Goal: Task Accomplishment & Management: Complete application form

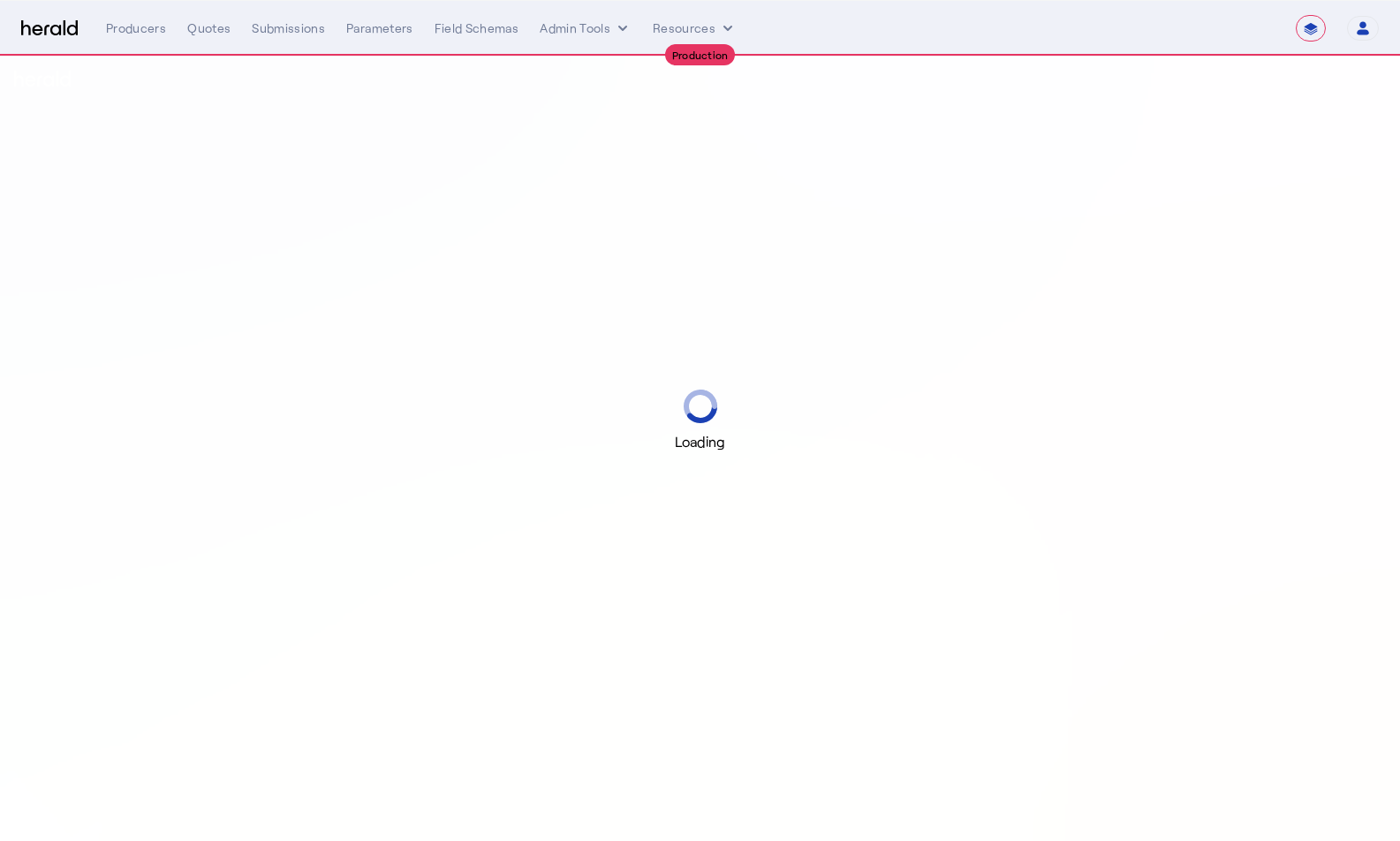
select select "**********"
select select "pfm_md8s_semsee"
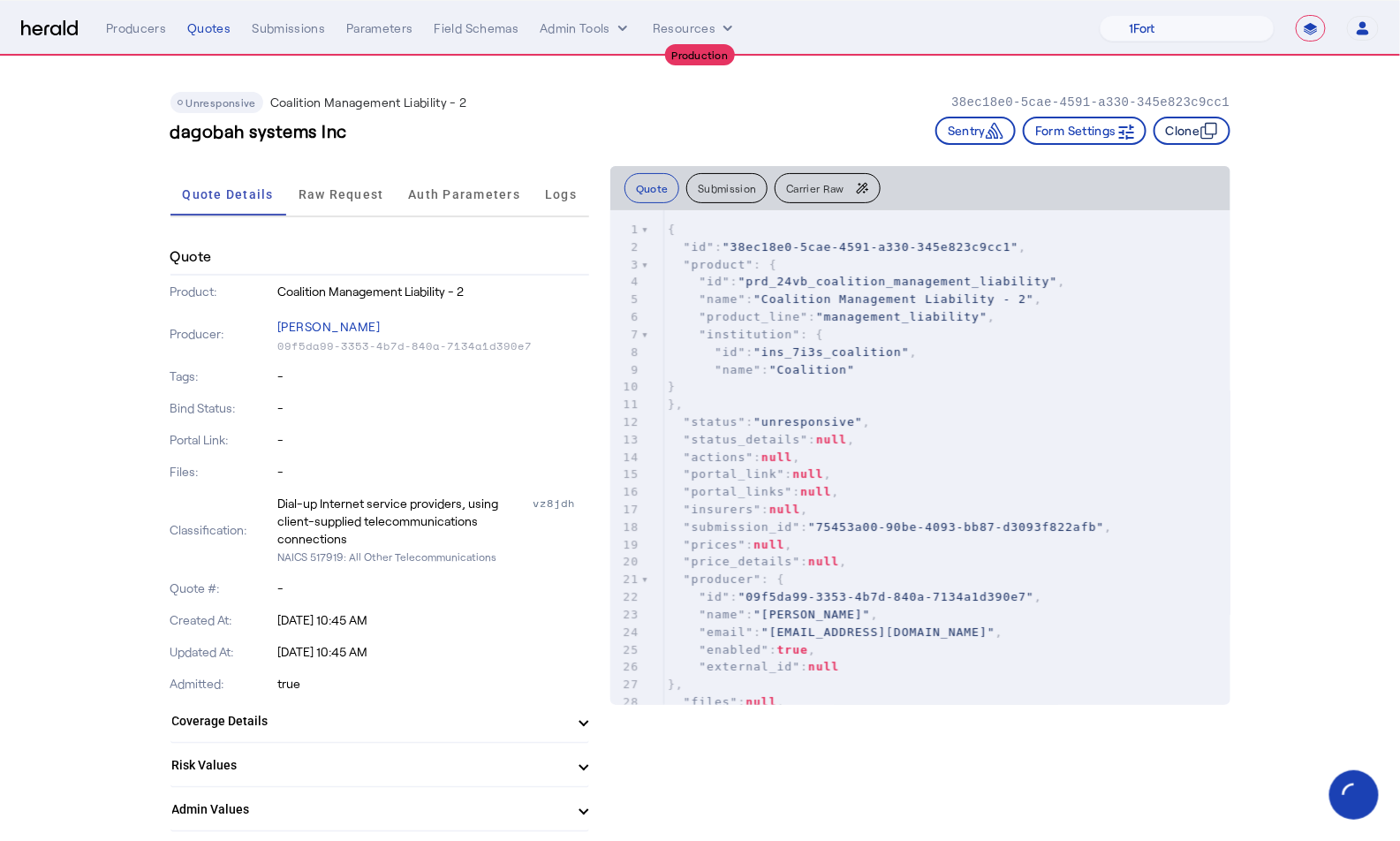
click at [1198, 129] on button "Clone" at bounding box center [1191, 131] width 77 height 29
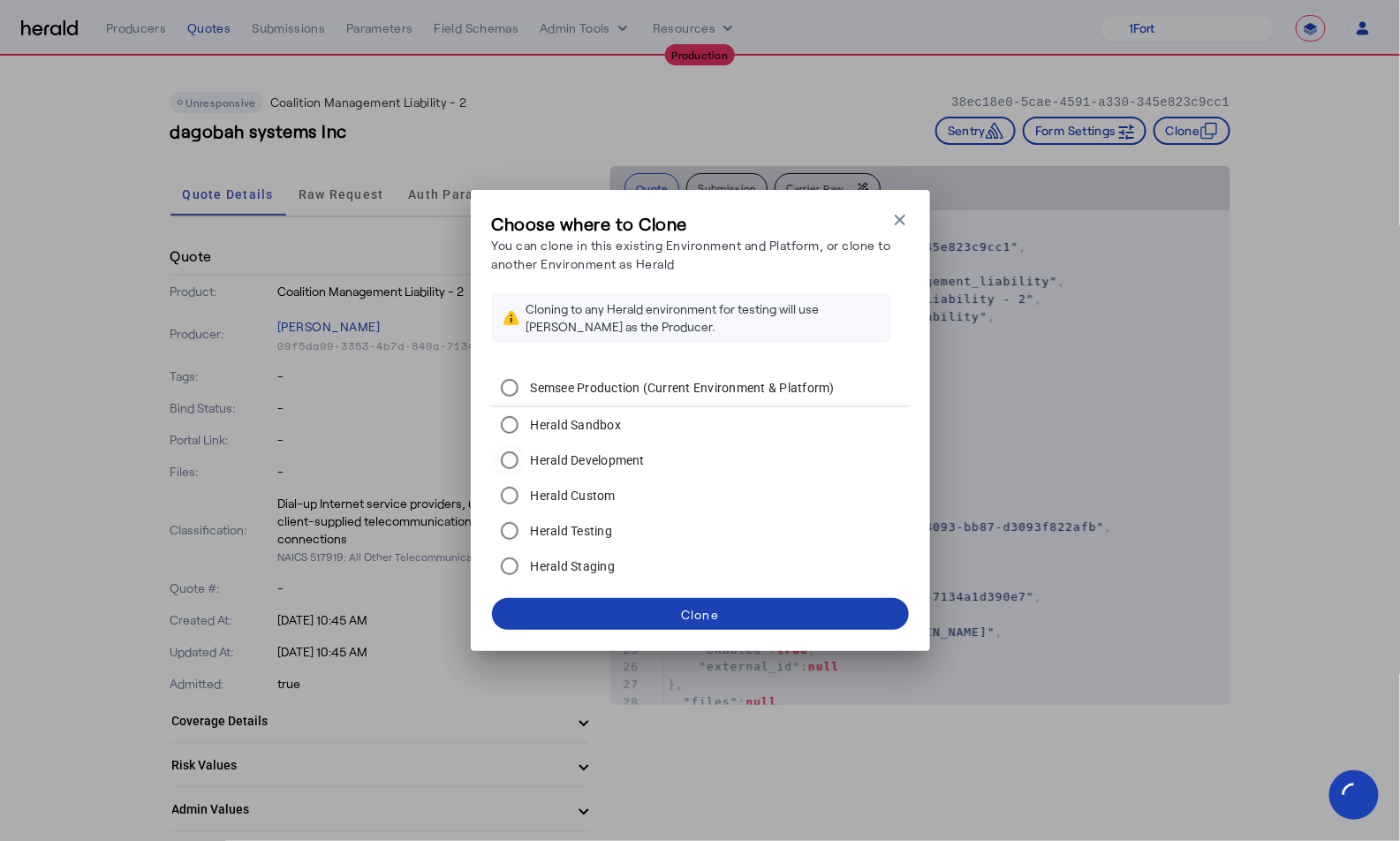
click at [606, 453] on label "Herald Development" at bounding box center [586, 460] width 119 height 18
click at [713, 615] on div "Clone" at bounding box center [700, 614] width 38 height 19
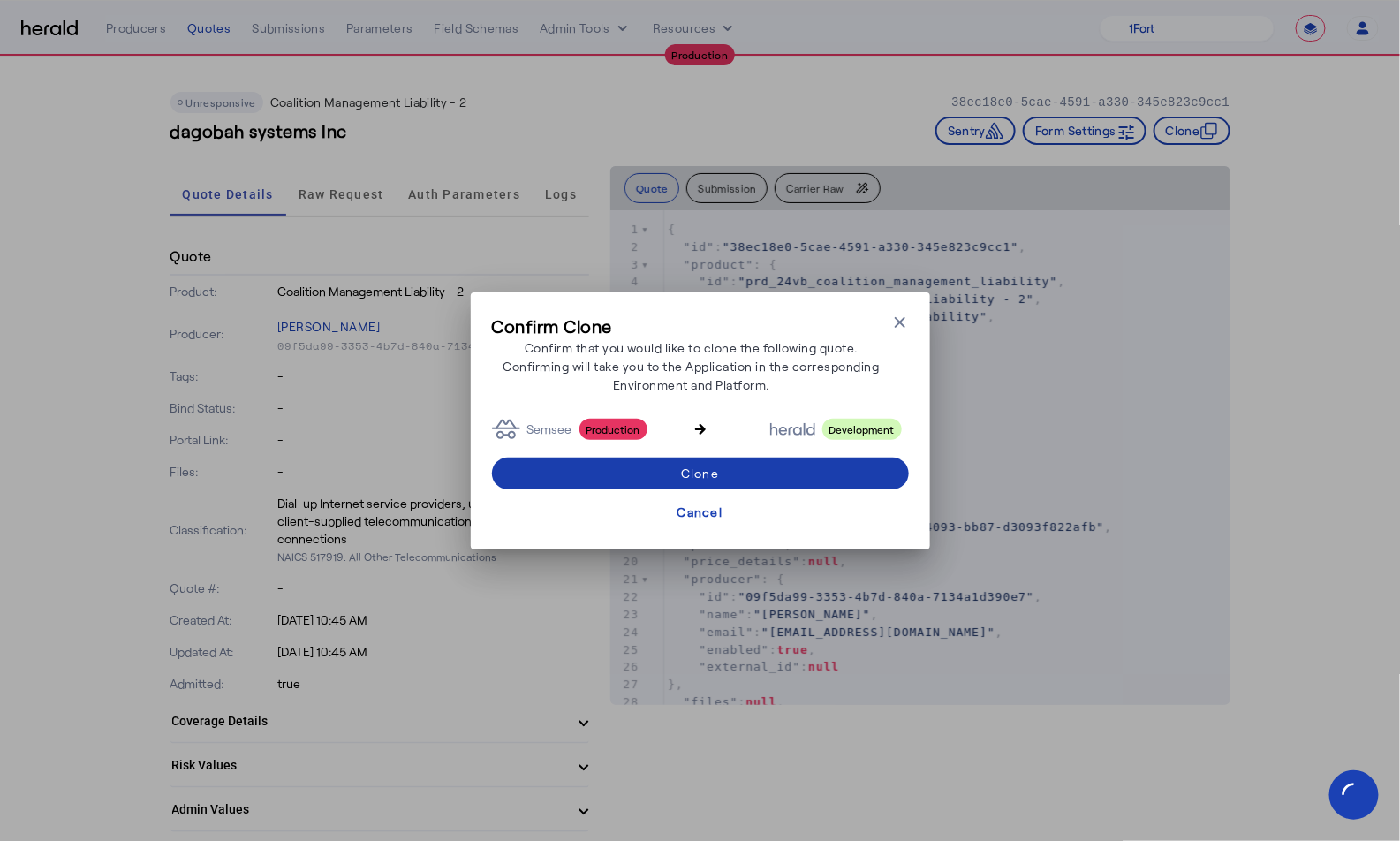
click at [714, 470] on div "Clone" at bounding box center [700, 473] width 38 height 19
select select "**********"
select select "pfm_2v8p_herald_api"
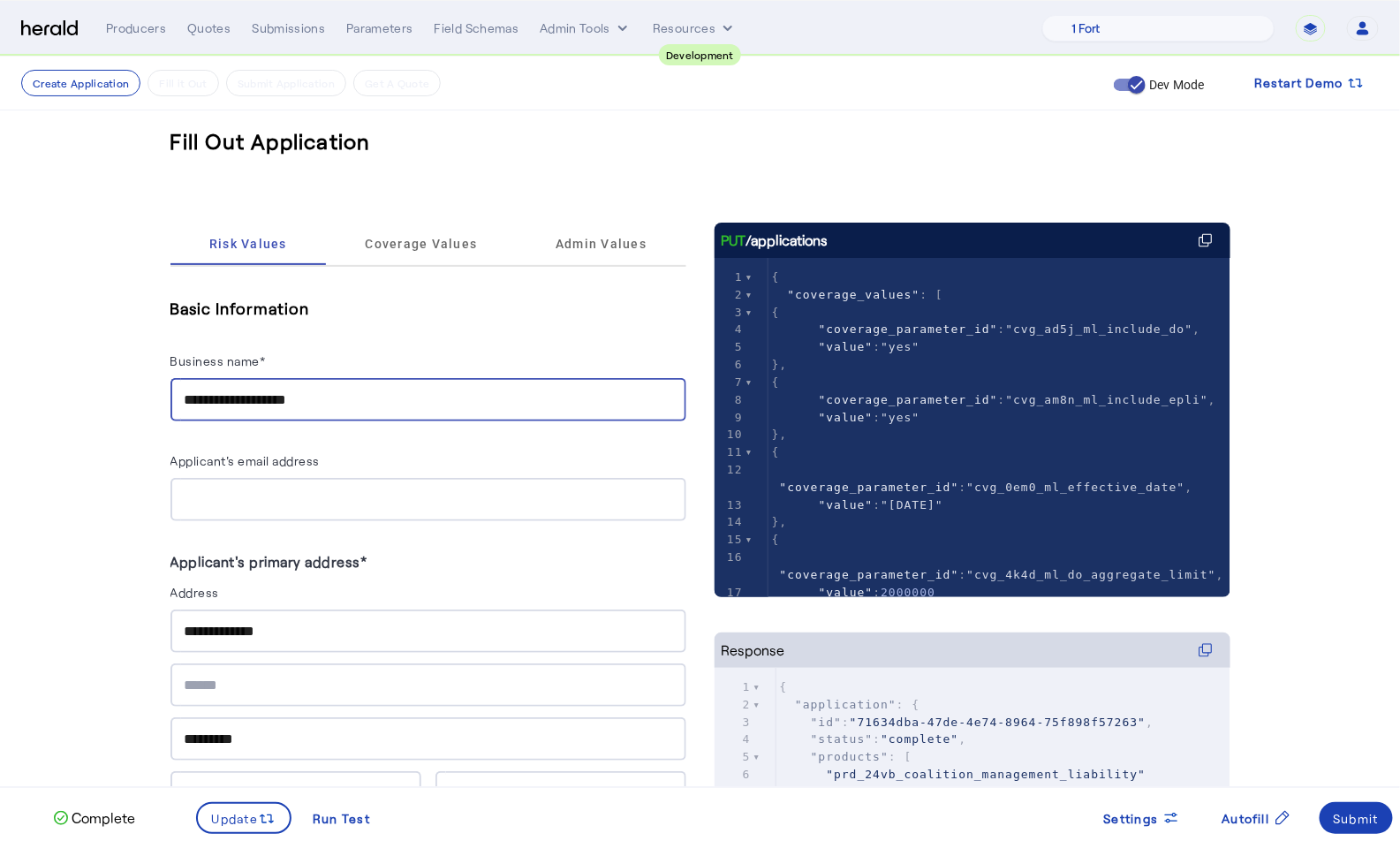
drag, startPoint x: 349, startPoint y: 402, endPoint x: 156, endPoint y: 392, distance: 193.3
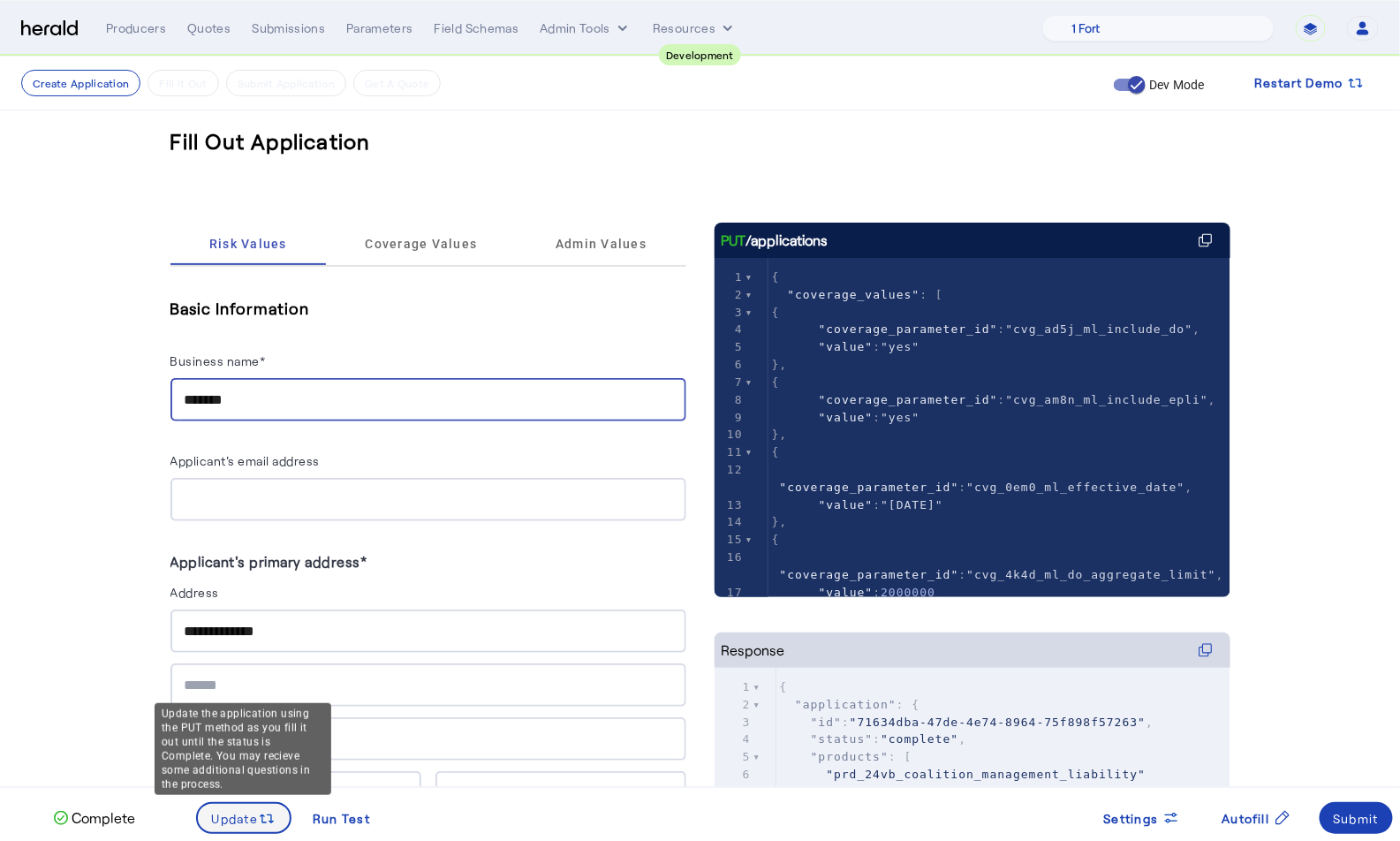
type input "*******"
click at [259, 824] on icon at bounding box center [267, 819] width 18 height 18
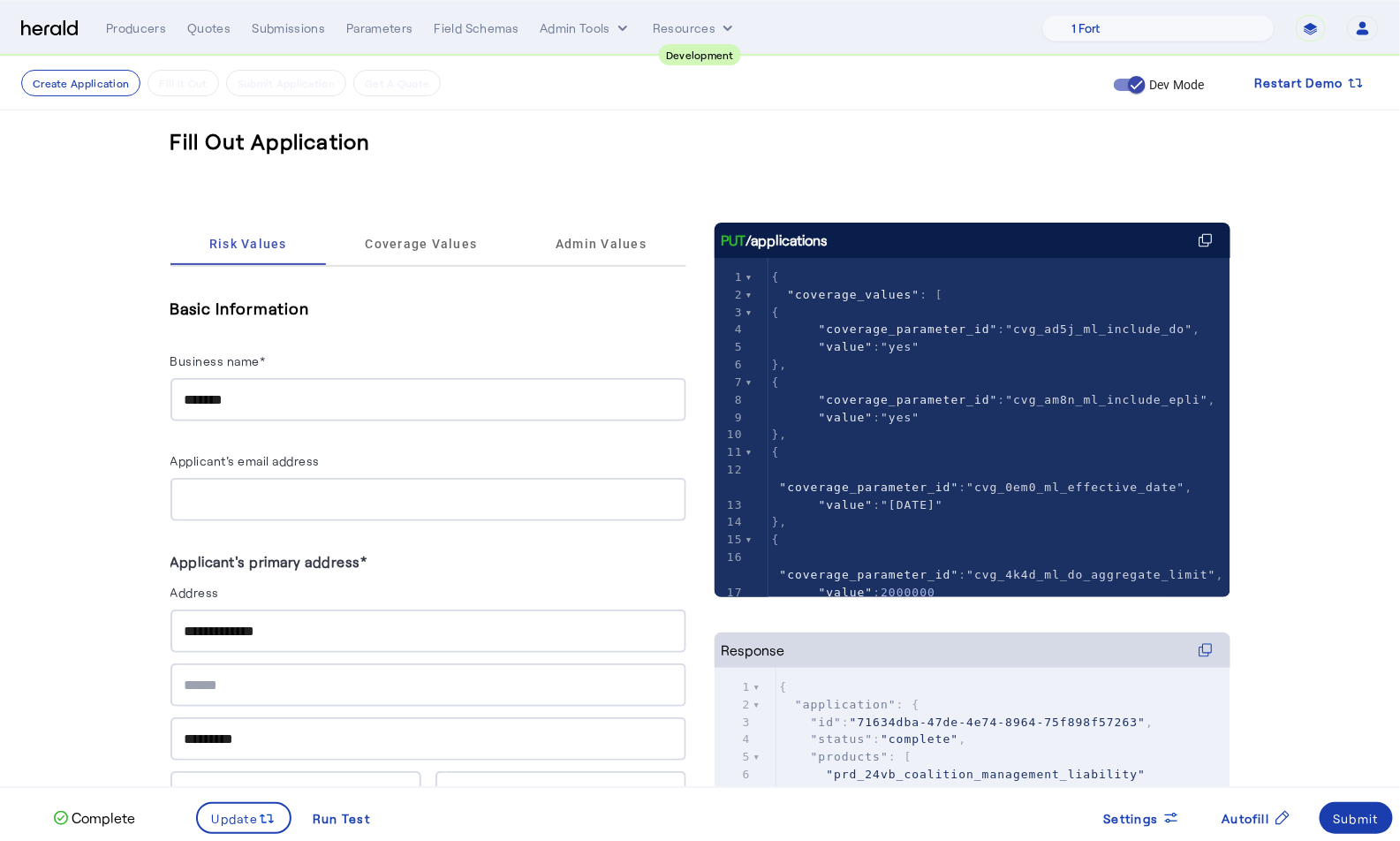
click at [1362, 816] on div "Submit" at bounding box center [1355, 818] width 45 height 19
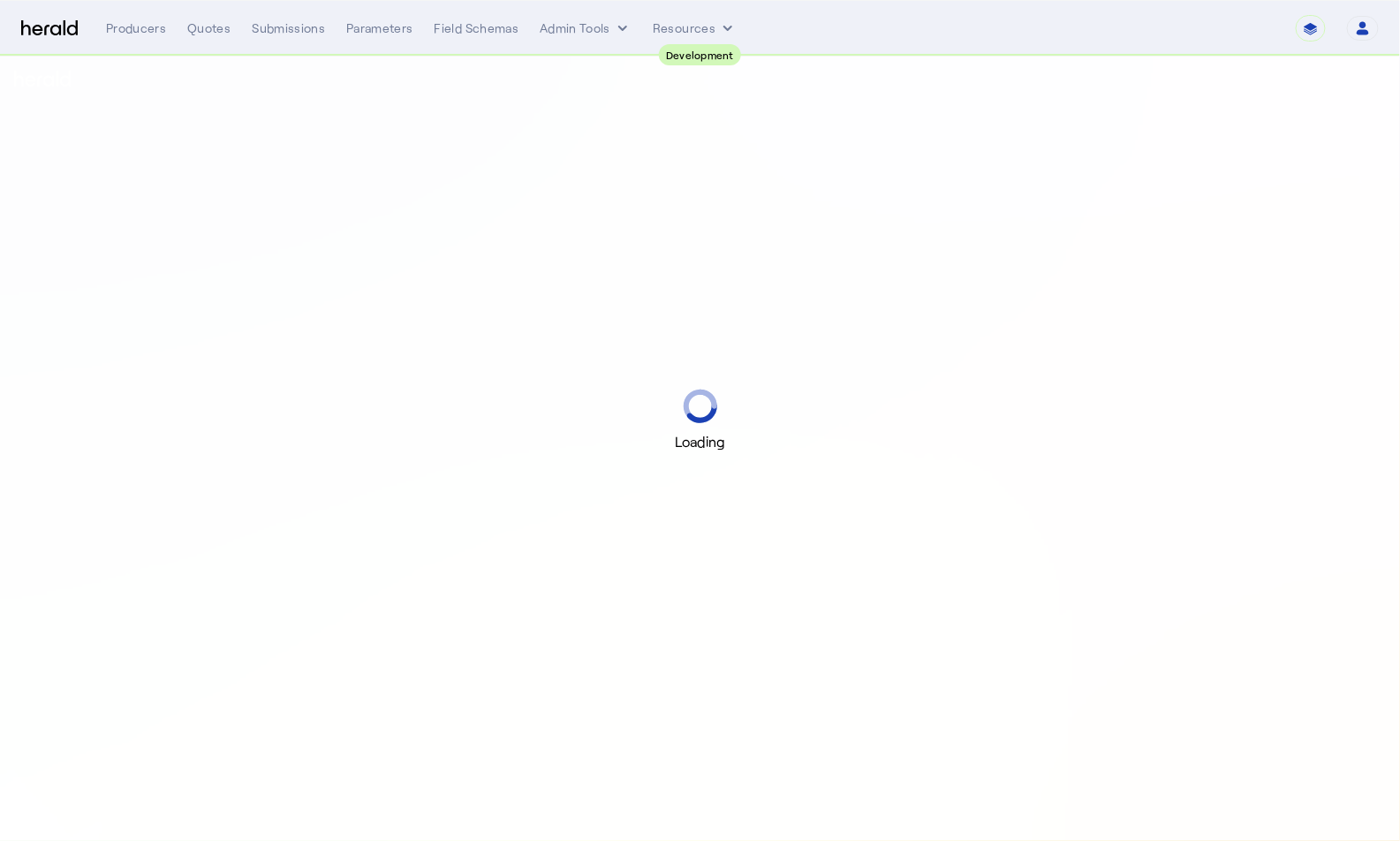
select select "pfm_2v8p_herald_api"
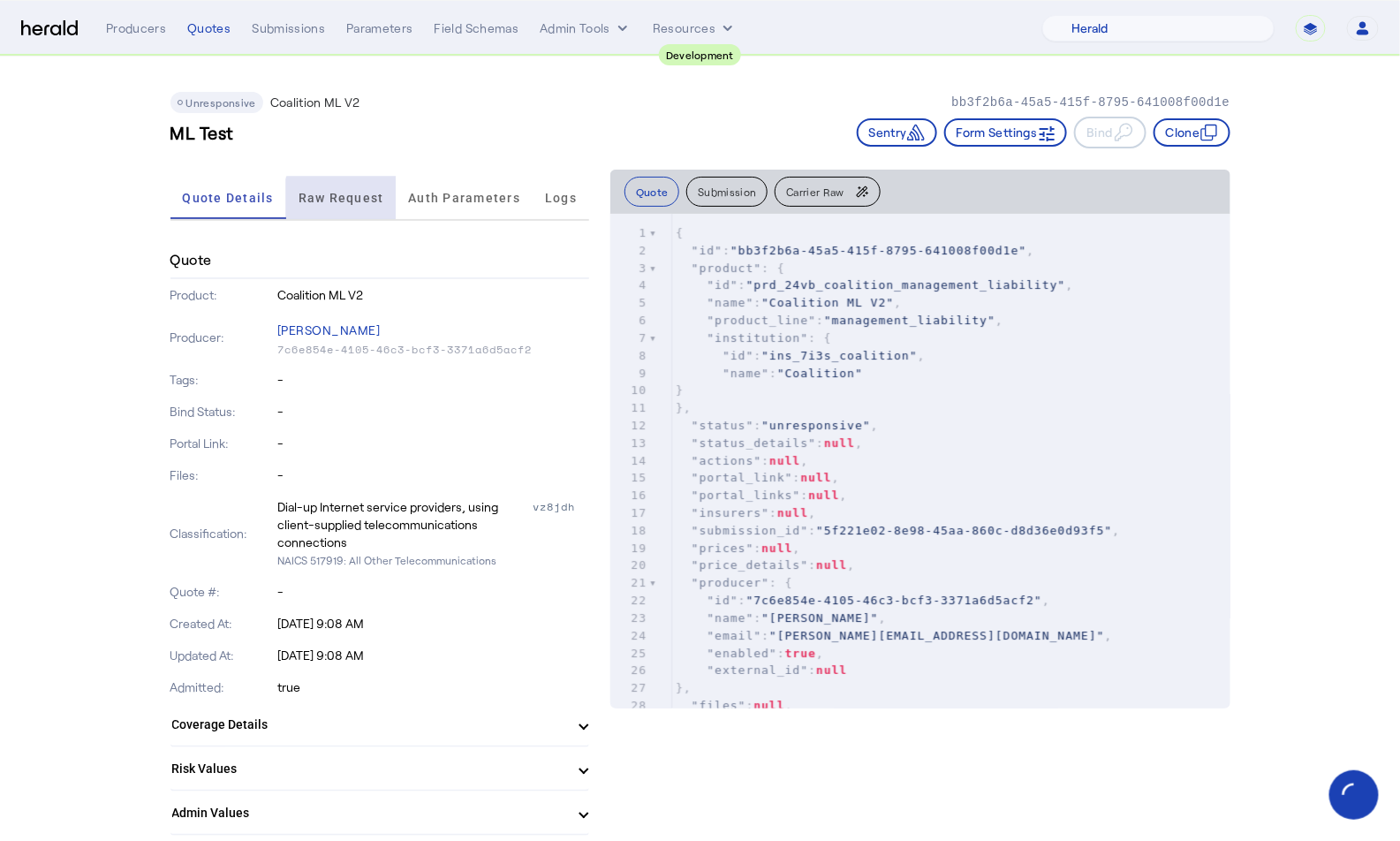
click at [352, 201] on span "Raw Request" at bounding box center [342, 198] width 86 height 12
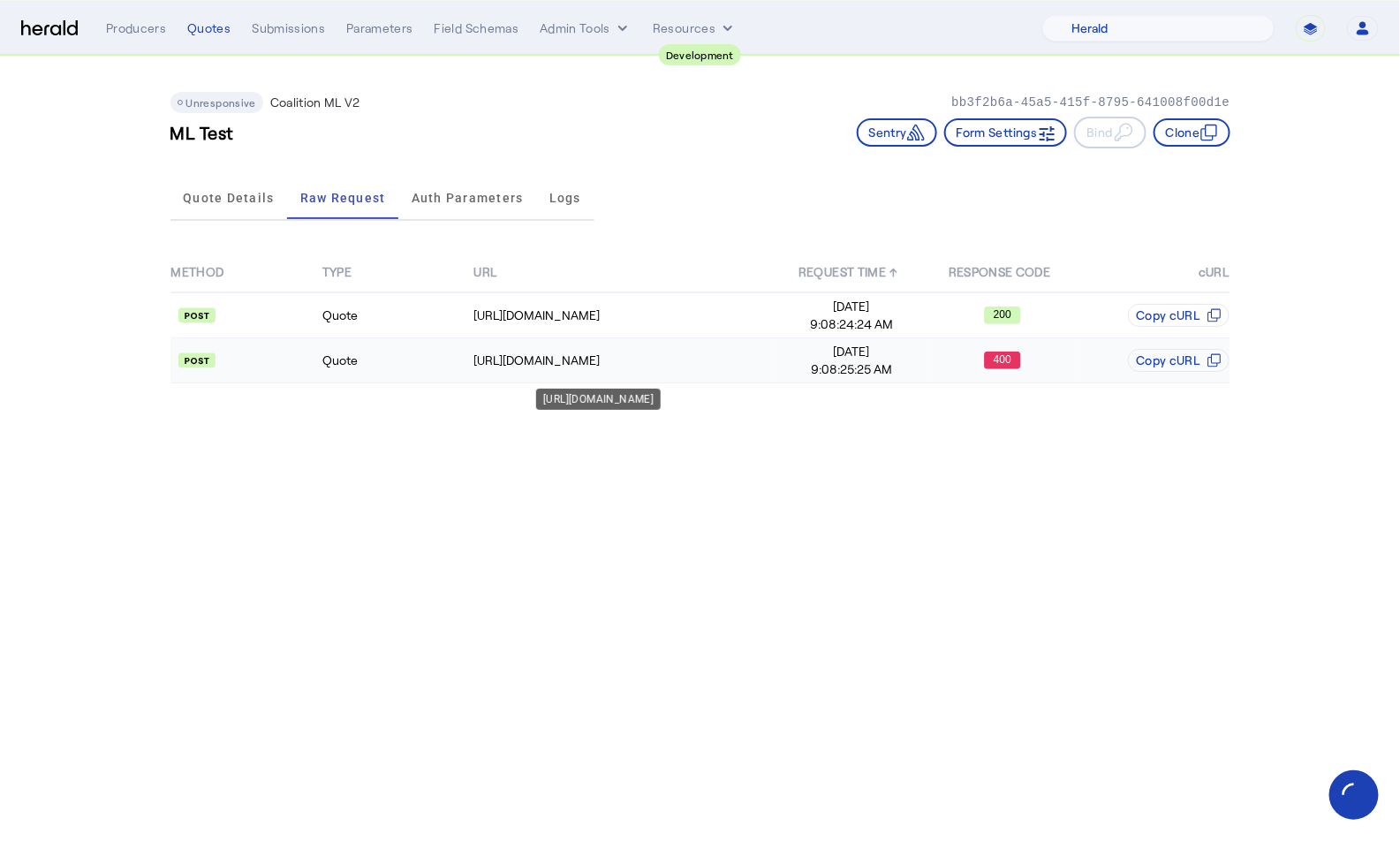
click at [474, 347] on td "[URL][DOMAIN_NAME]" at bounding box center [624, 360] width 303 height 45
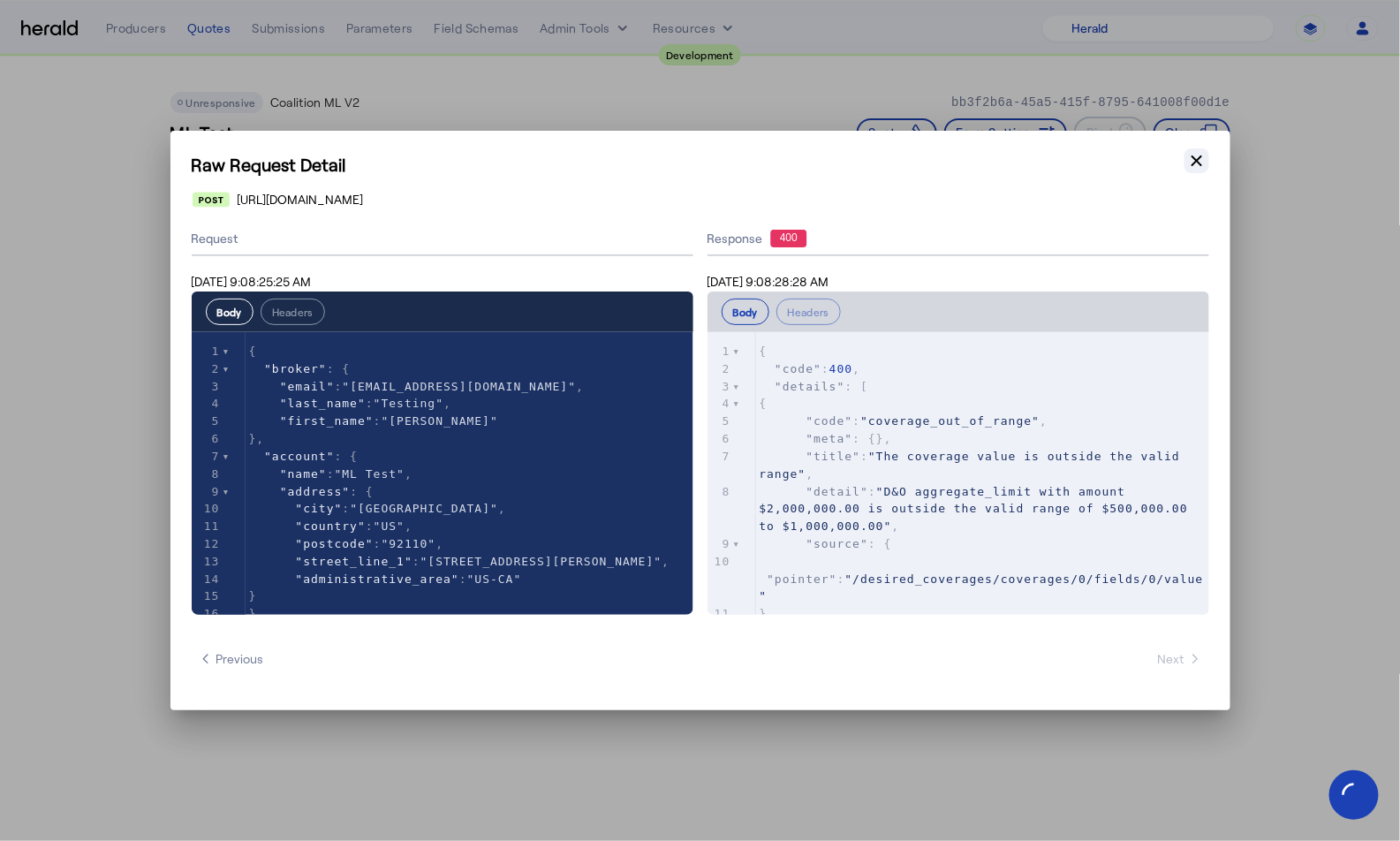
click at [1202, 168] on icon "button" at bounding box center [1197, 161] width 18 height 18
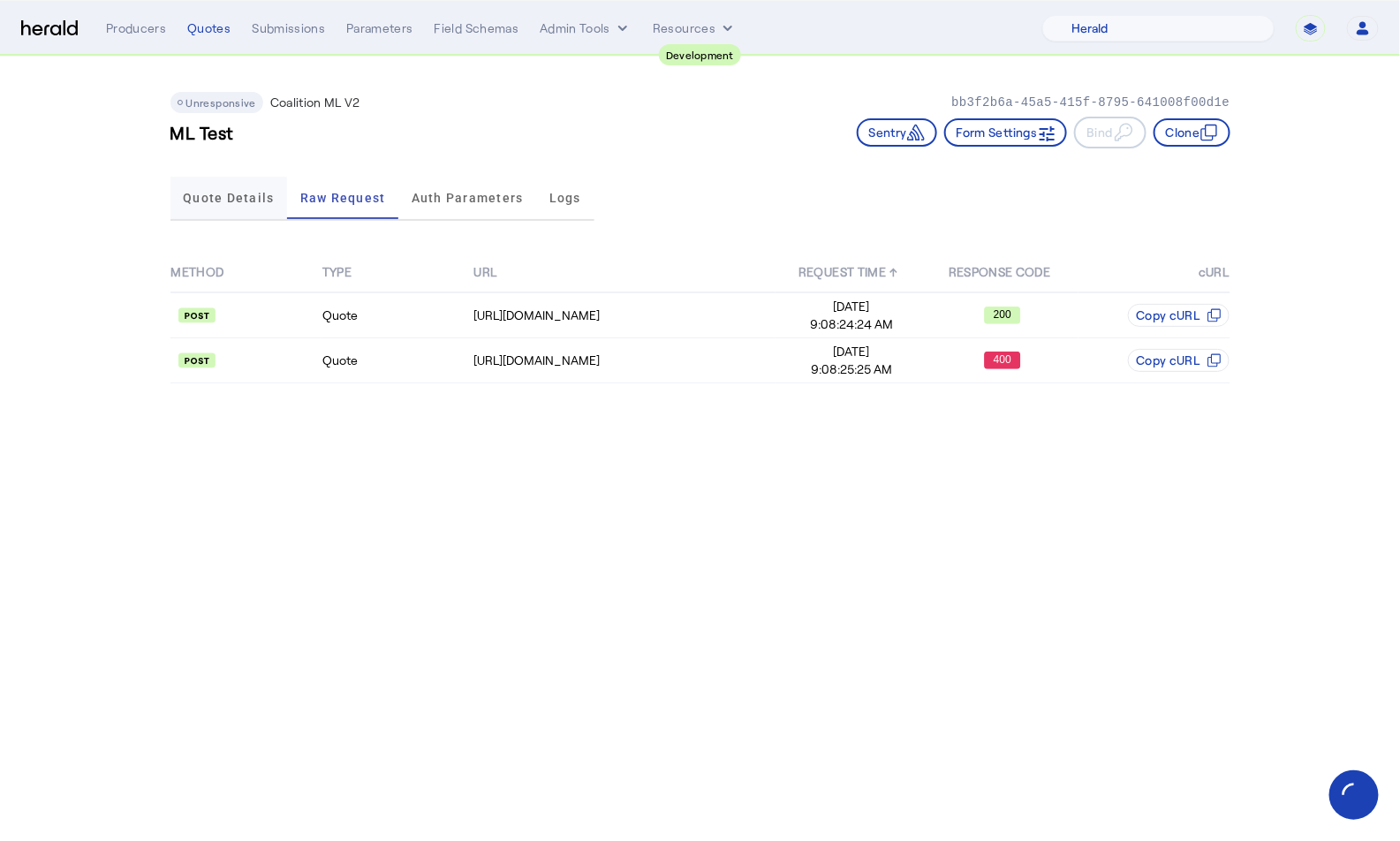
click at [243, 210] on span "Quote Details" at bounding box center [228, 198] width 91 height 43
